Goal: Find specific page/section: Find specific page/section

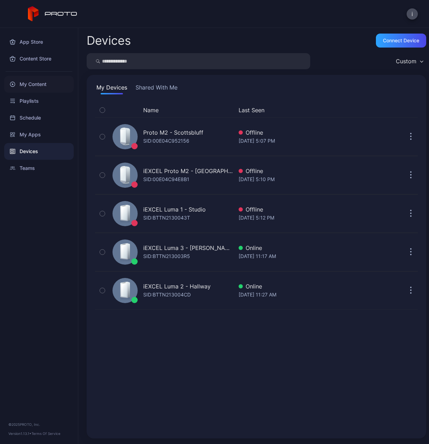
drag, startPoint x: 0, startPoint y: 0, endPoint x: 22, endPoint y: 78, distance: 81.1
click at [22, 78] on div "My Content" at bounding box center [39, 84] width 70 height 17
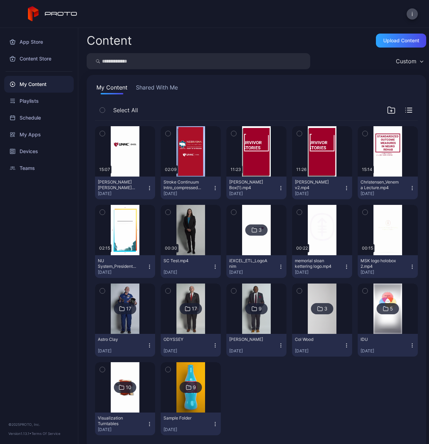
click at [375, 323] on img at bounding box center [388, 308] width 28 height 50
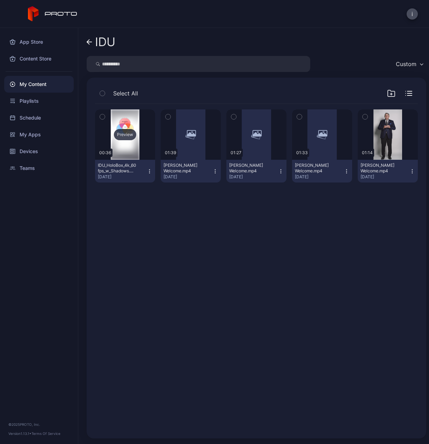
click at [124, 153] on div "Preview" at bounding box center [125, 134] width 60 height 50
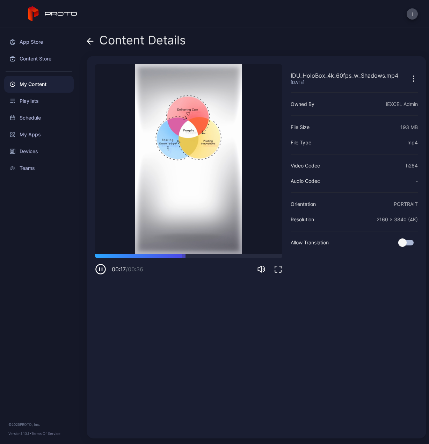
click at [102, 268] on icon "button" at bounding box center [102, 269] width 0 height 3
click at [276, 268] on icon "button" at bounding box center [278, 269] width 8 height 8
